Goal: Task Accomplishment & Management: Use online tool/utility

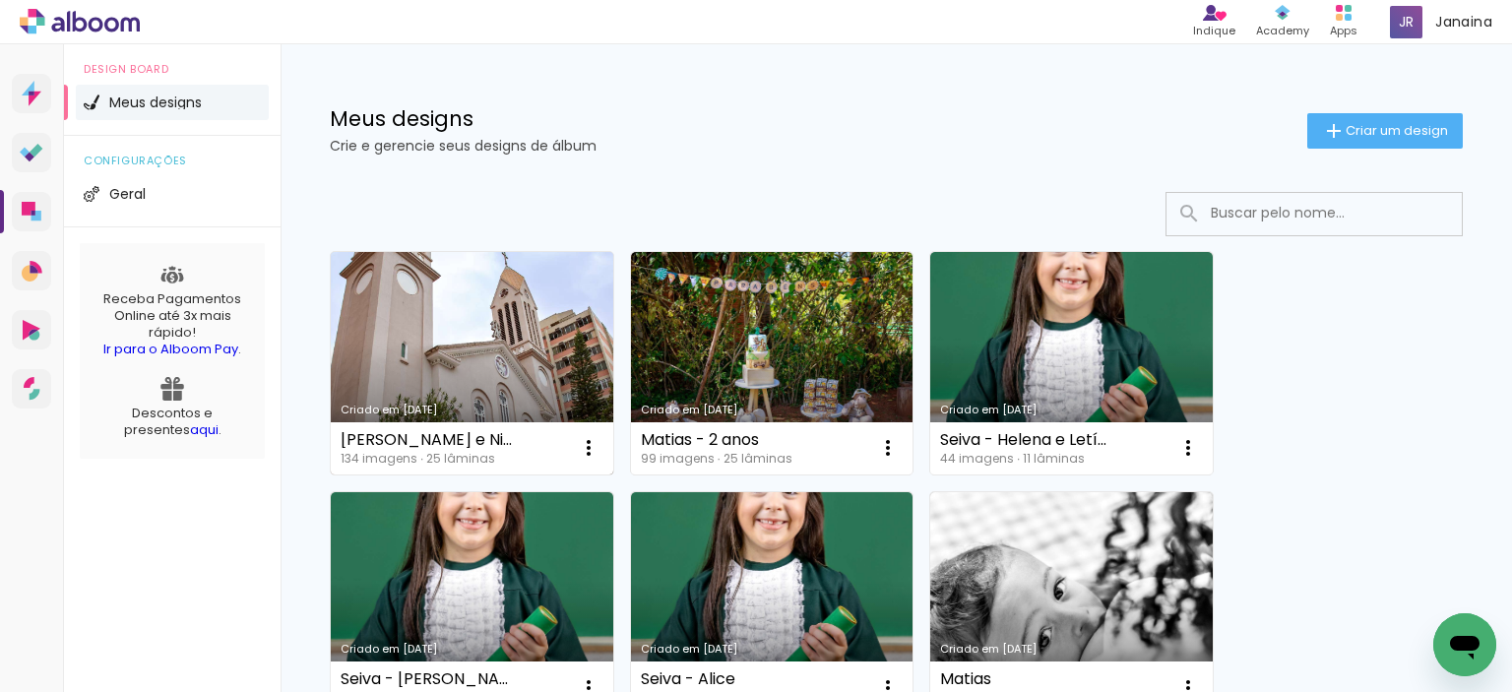
click at [432, 332] on link "Criado em [DATE]" at bounding box center [472, 363] width 282 height 222
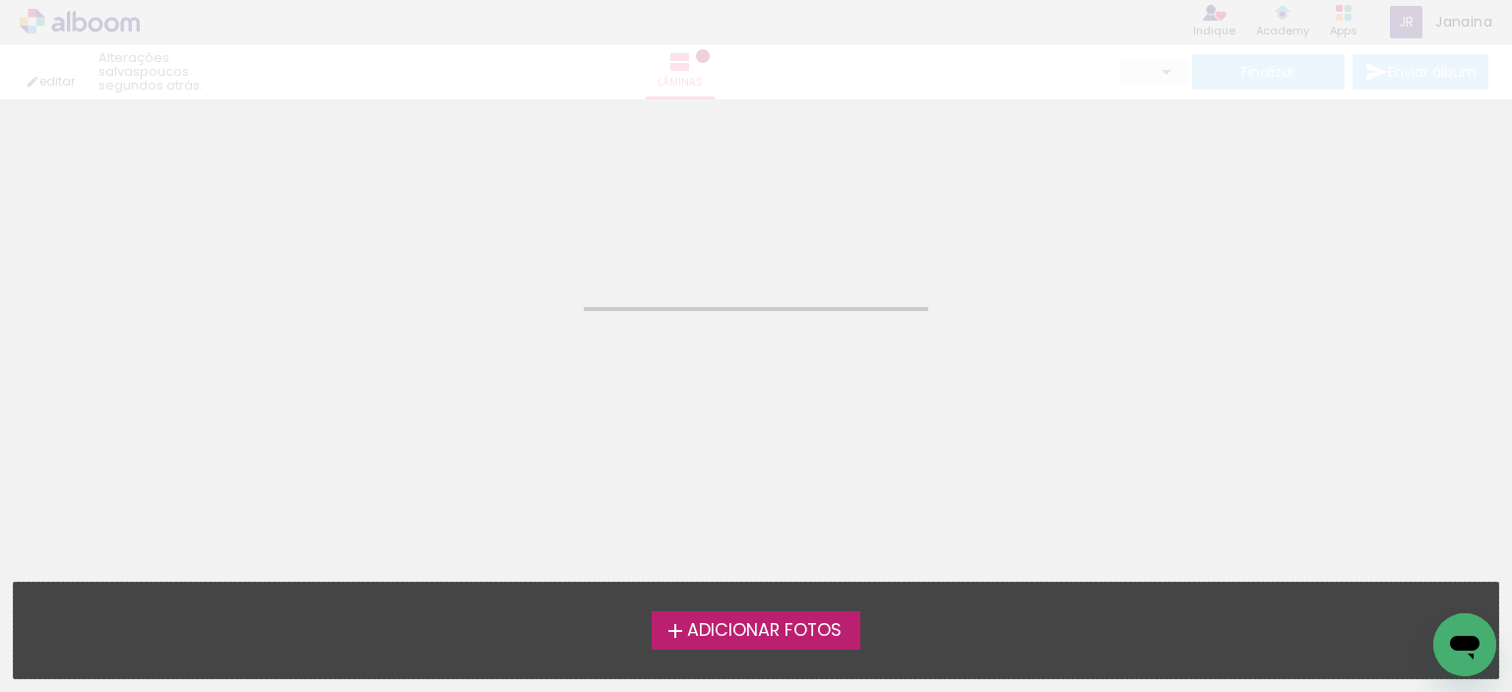
click at [432, 332] on neon-animated-pages "Confirmar Cancelar" at bounding box center [756, 395] width 1512 height 592
